Goal: Task Accomplishment & Management: Manage account settings

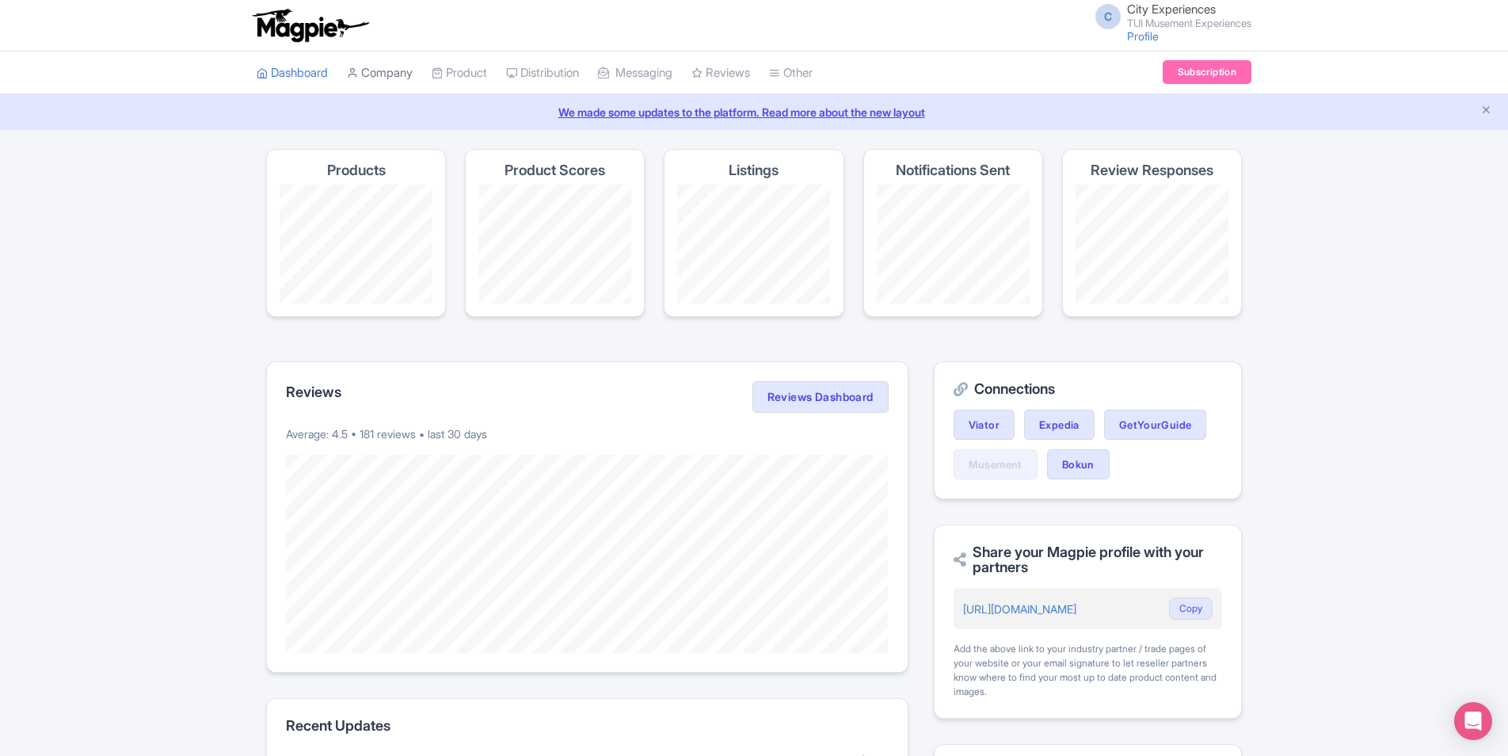
click at [371, 68] on link "Company" at bounding box center [380, 73] width 66 height 44
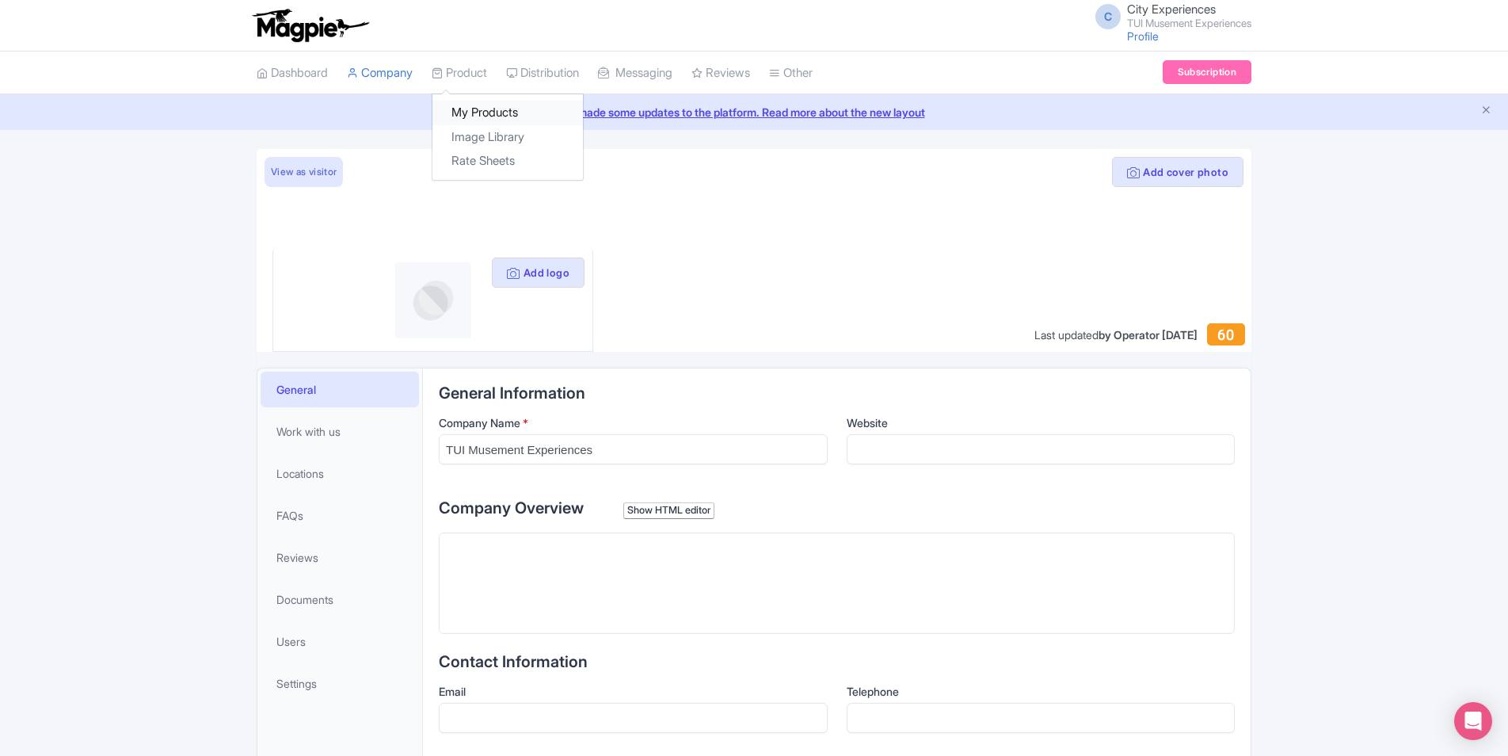
click at [469, 104] on link "My Products" at bounding box center [508, 113] width 151 height 25
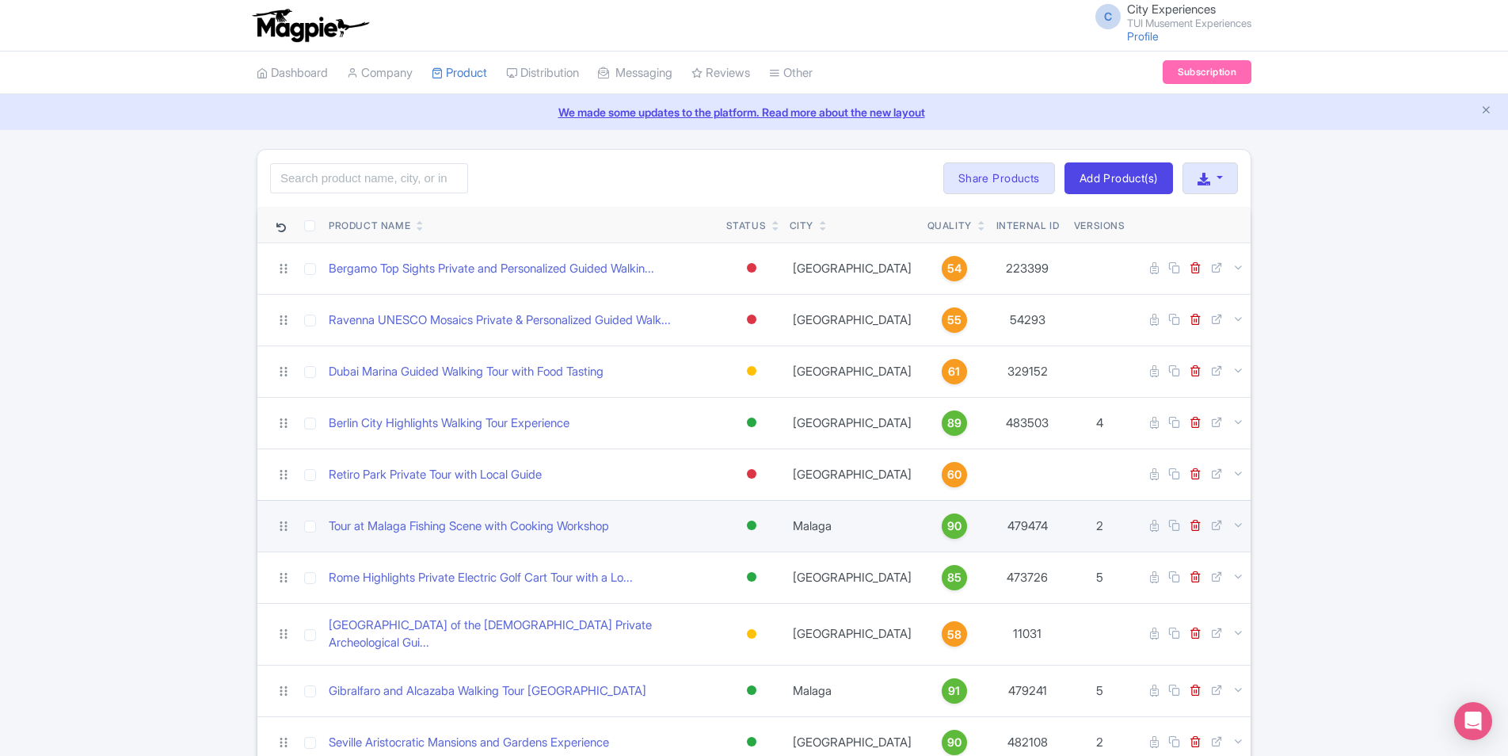
click at [948, 527] on span "90" at bounding box center [955, 525] width 14 height 17
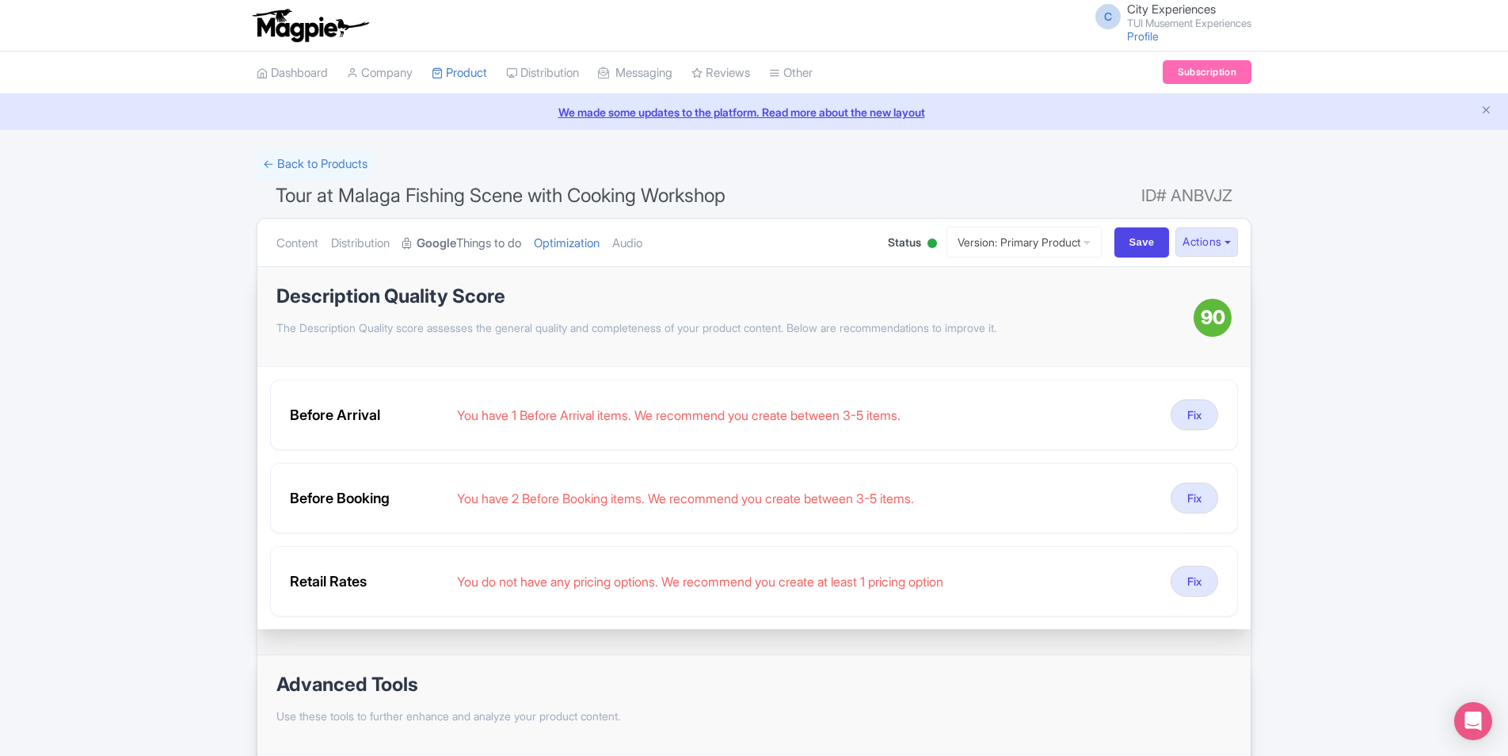
click at [486, 247] on link "Google Things to do" at bounding box center [461, 244] width 119 height 50
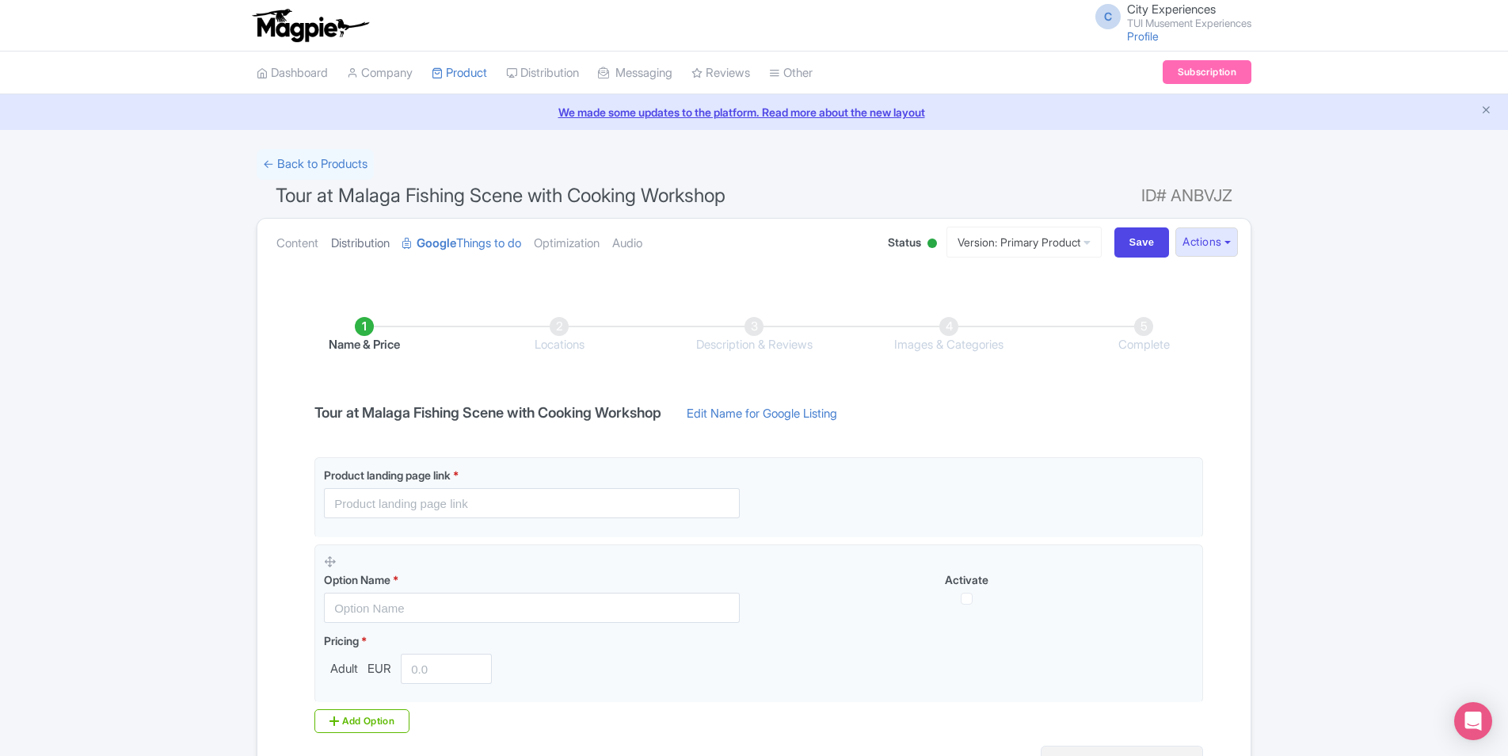
click at [362, 242] on link "Distribution" at bounding box center [360, 244] width 59 height 50
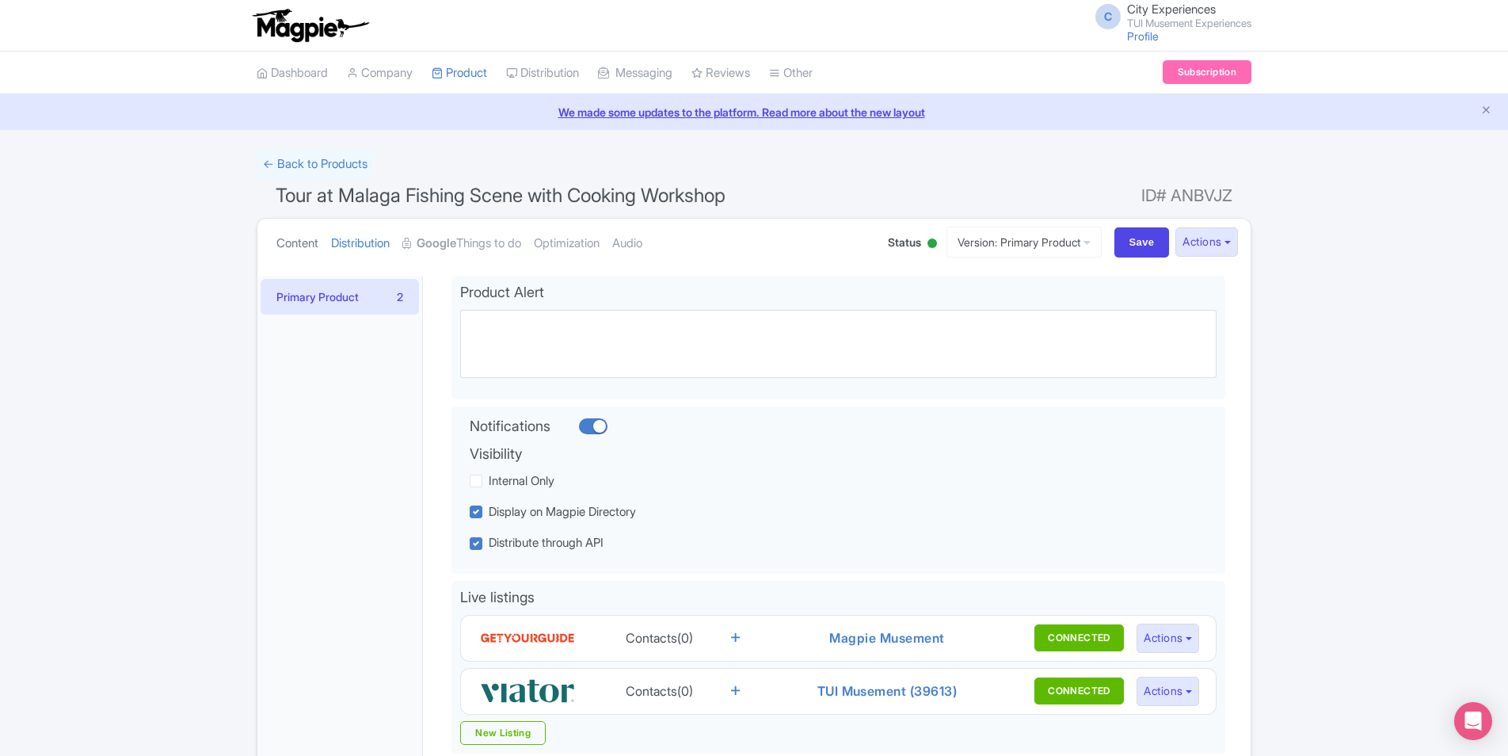
click at [305, 241] on link "Content" at bounding box center [297, 244] width 42 height 50
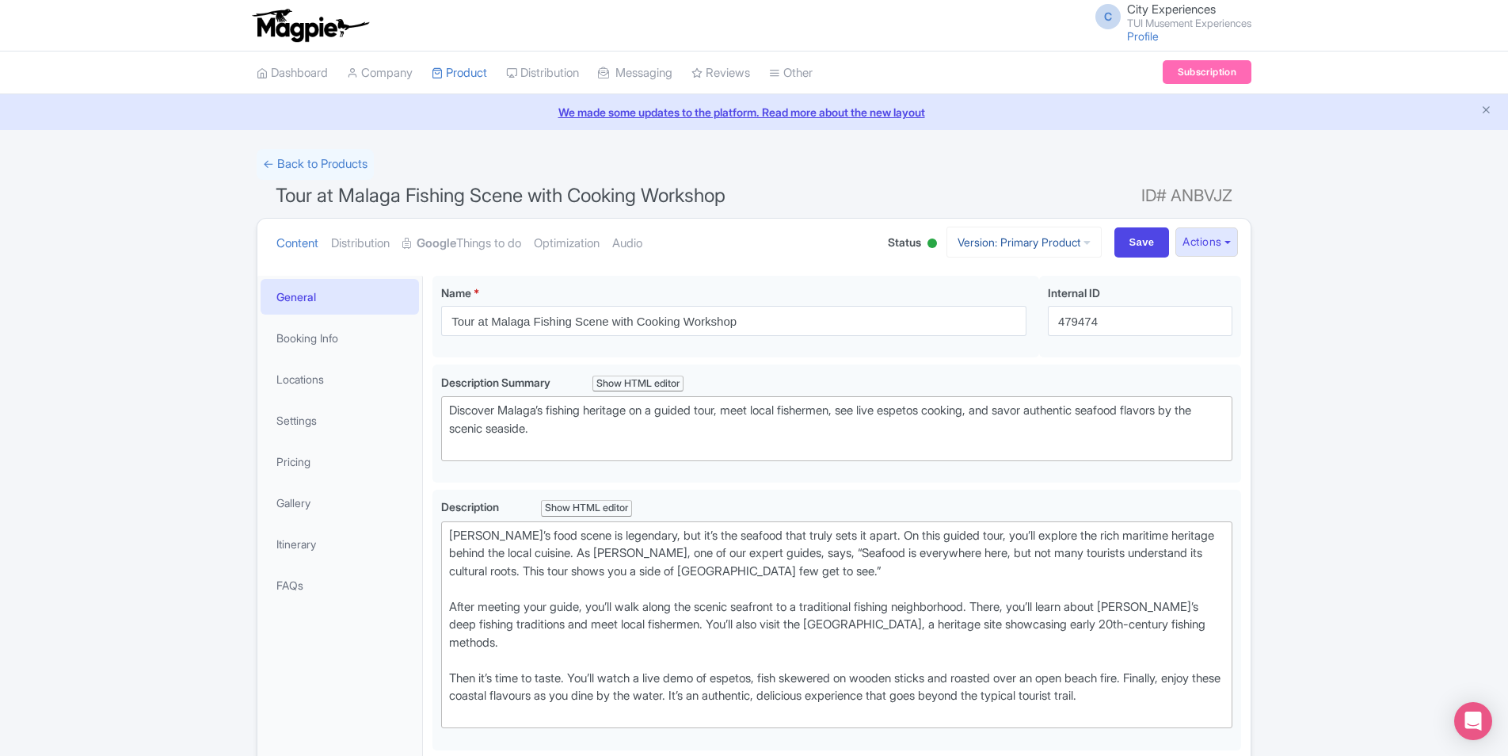
click at [1084, 241] on icon at bounding box center [1087, 242] width 7 height 11
